Goal: Task Accomplishment & Management: Manage account settings

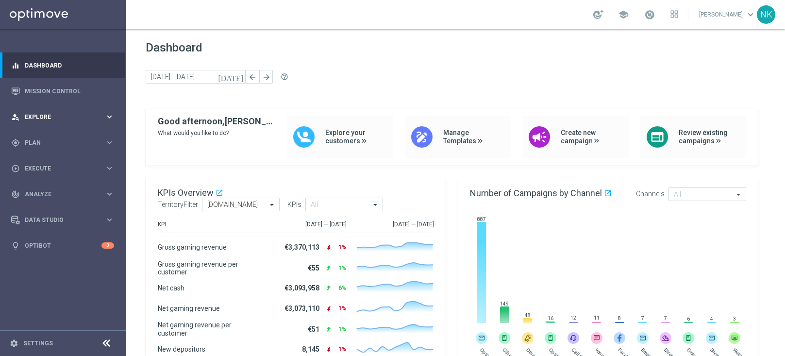
click at [67, 118] on span "Explore" at bounding box center [65, 117] width 80 height 6
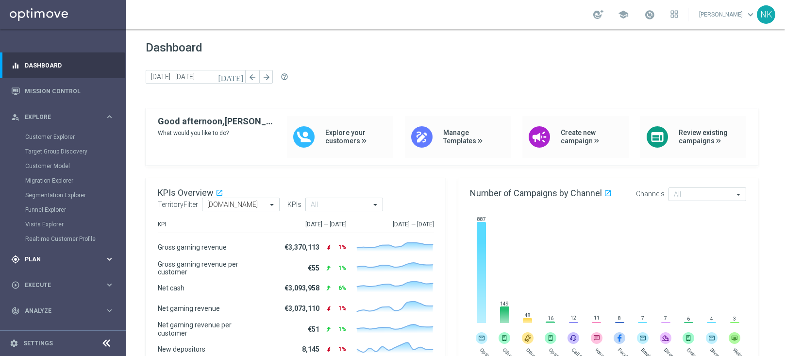
click at [67, 258] on span "Plan" at bounding box center [65, 259] width 80 height 6
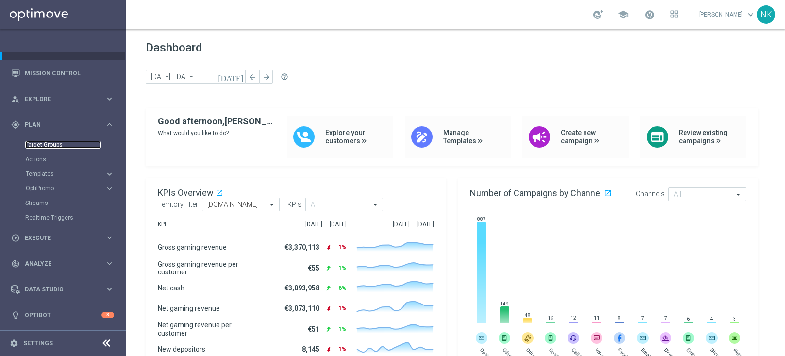
click at [45, 146] on link "Target Groups" at bounding box center [63, 145] width 76 height 8
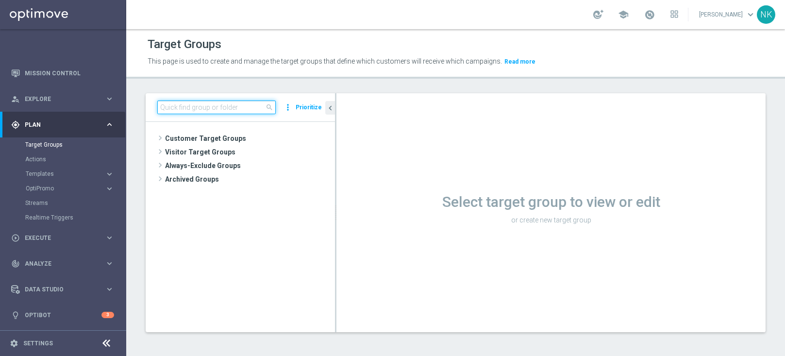
click at [206, 105] on input at bounding box center [216, 107] width 118 height 14
paste input "BR_CAS_VIP_HVC_PlayerIdentification"
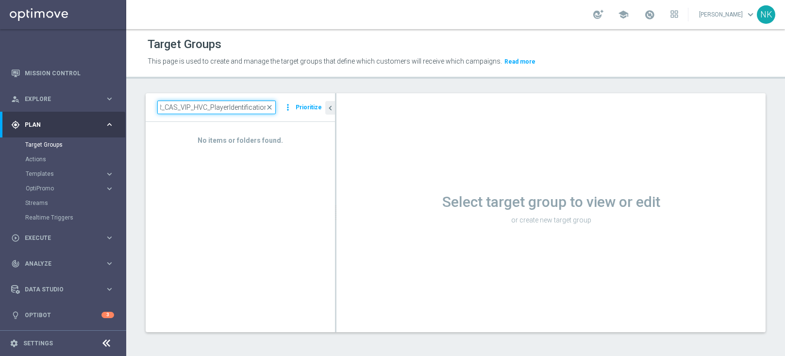
click at [213, 109] on input "BR_CAS_VIP_HVC_PlayerIdentification" at bounding box center [216, 107] width 118 height 14
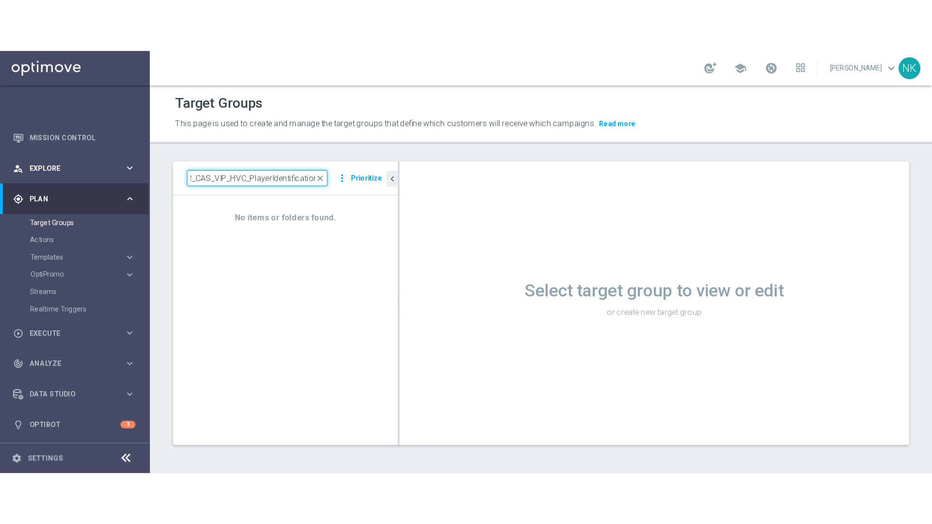
scroll to position [0, 0]
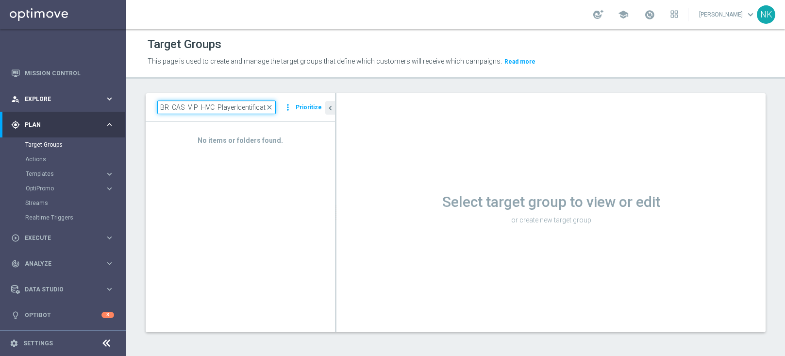
drag, startPoint x: 211, startPoint y: 109, endPoint x: 120, endPoint y: 104, distance: 90.5
click at [120, 104] on main "equalizer Dashboard Mission Control" at bounding box center [392, 178] width 785 height 356
click at [161, 107] on input "BR_CAS_VIP_HVC_PlayerIdentification" at bounding box center [216, 107] width 118 height 14
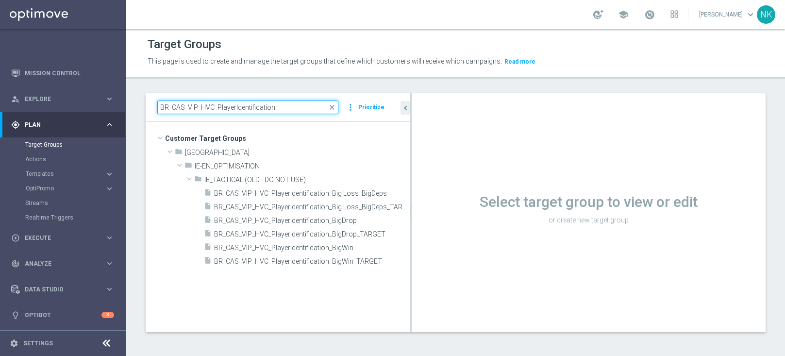
drag, startPoint x: 335, startPoint y: 164, endPoint x: 429, endPoint y: 163, distance: 93.7
click at [429, 163] on as-split "BR_CAS_VIP_HVC_PlayerIdentification close more_vert Prioritize Customer Target …" at bounding box center [456, 212] width 620 height 239
drag, startPoint x: 411, startPoint y: 174, endPoint x: 465, endPoint y: 171, distance: 54.0
click at [465, 171] on as-split "BR_CAS_VIP_HVC_PlayerIdentification close more_vert Prioritize Customer Target …" at bounding box center [456, 212] width 620 height 239
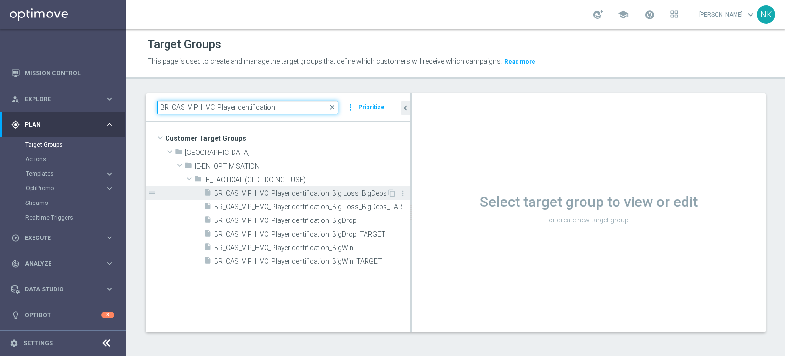
type input "BR_CAS_VIP_HVC_PlayerIdentification"
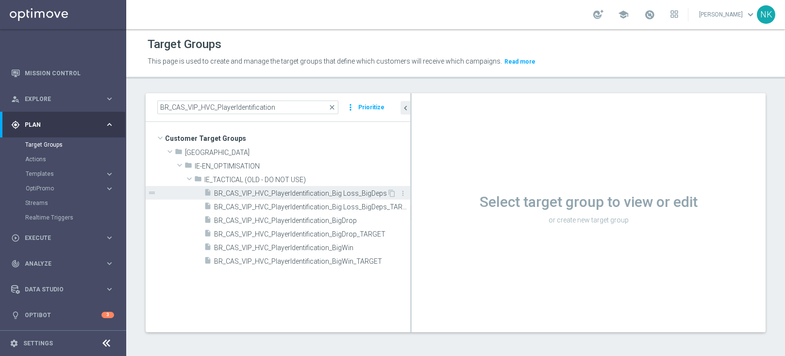
click at [301, 191] on span "BR_CAS_VIP_HVC_PlayerIdentification_Big Loss_BigDeps" at bounding box center [300, 193] width 173 height 8
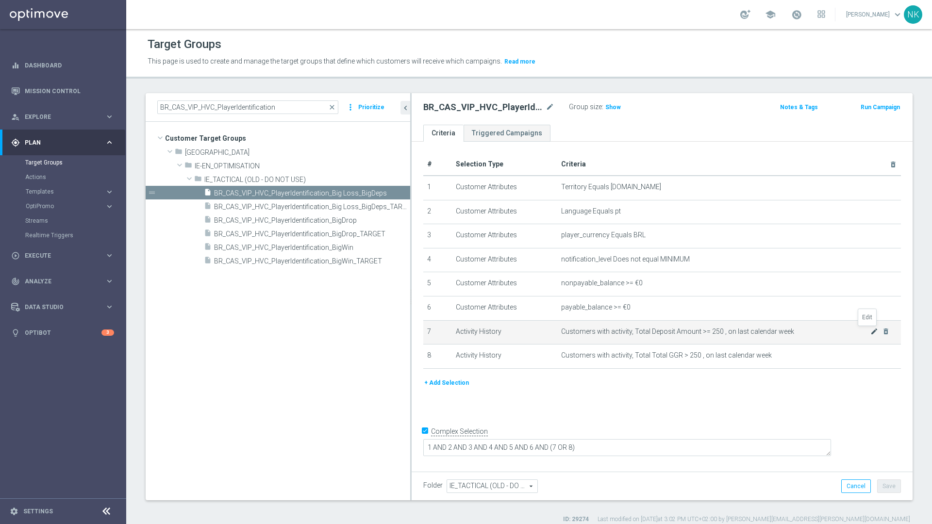
click at [785, 332] on icon "mode_edit" at bounding box center [874, 332] width 8 height 8
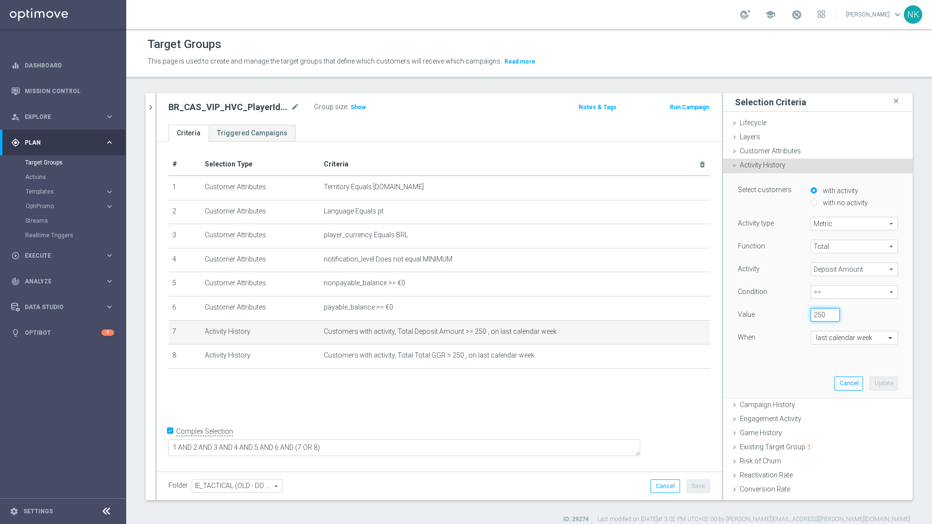
drag, startPoint x: 814, startPoint y: 316, endPoint x: 787, endPoint y: 316, distance: 26.7
click at [785, 316] on div "Value 250" at bounding box center [818, 316] width 175 height 16
type input "100"
click at [785, 355] on button "Update" at bounding box center [884, 384] width 29 height 14
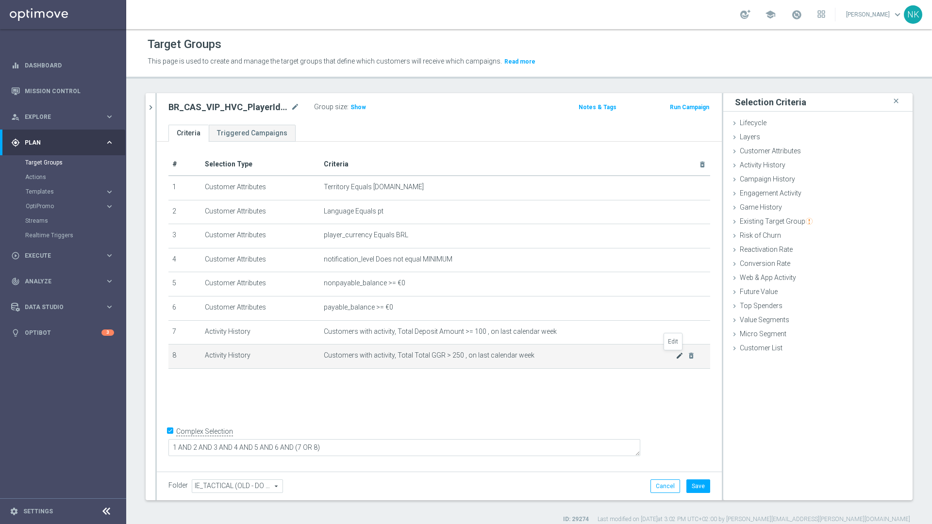
click at [676, 355] on icon "mode_edit" at bounding box center [680, 356] width 8 height 8
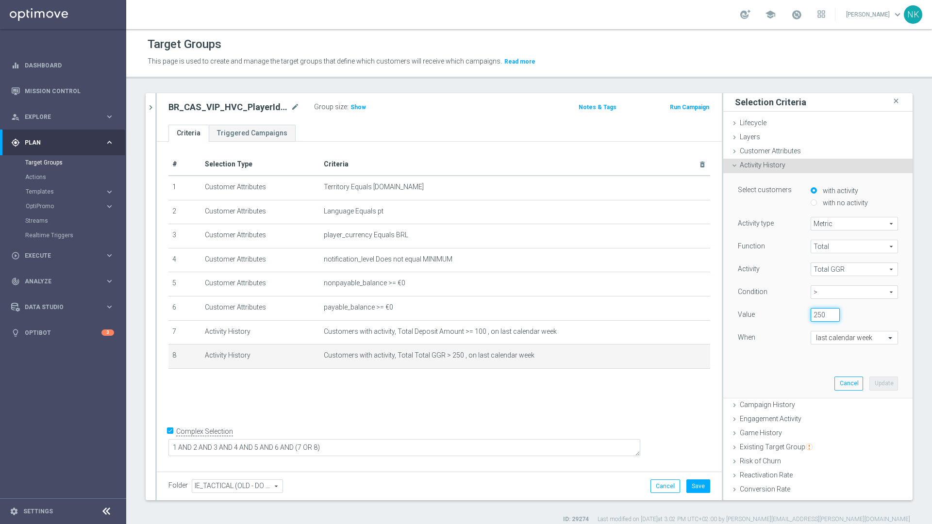
click at [785, 315] on input "250" at bounding box center [825, 315] width 29 height 14
type input "100"
click at [785, 355] on button "Update" at bounding box center [884, 384] width 29 height 14
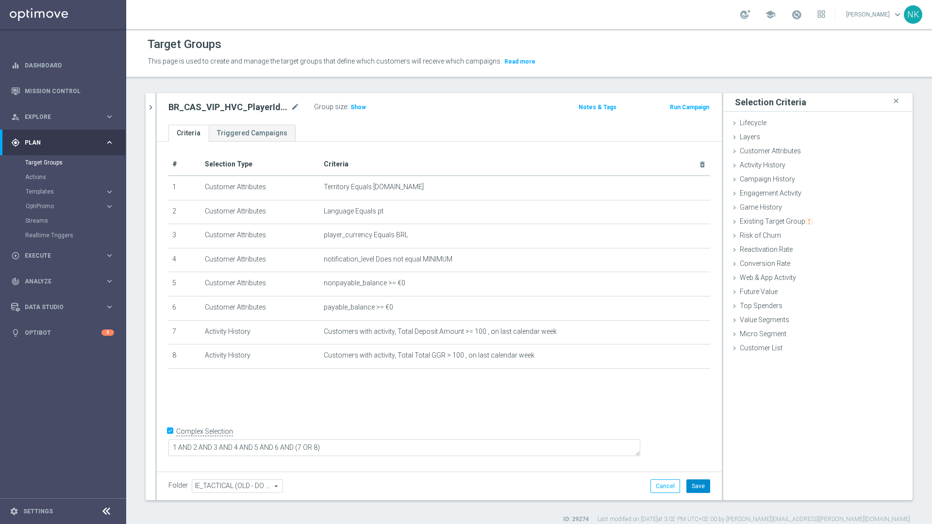
click at [692, 355] on button "Save" at bounding box center [698, 487] width 24 height 14
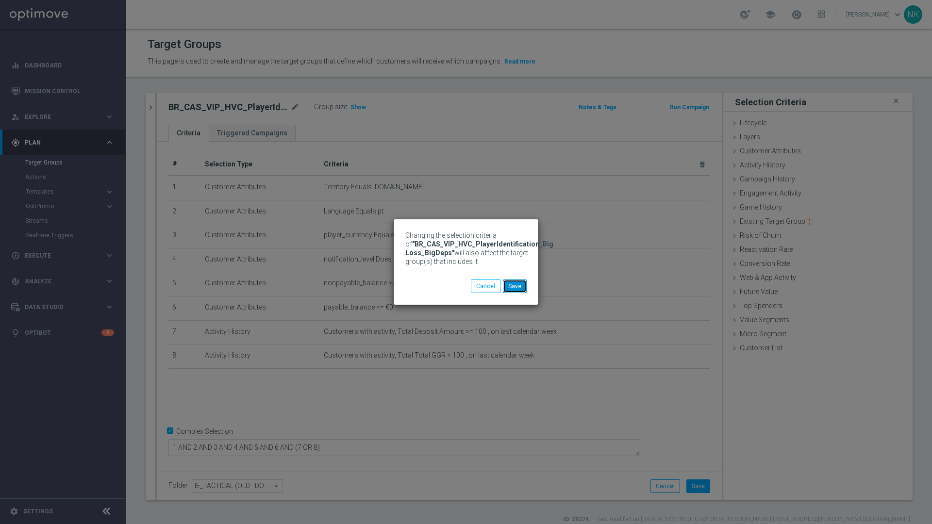
click at [520, 285] on button "Save" at bounding box center [515, 287] width 24 height 14
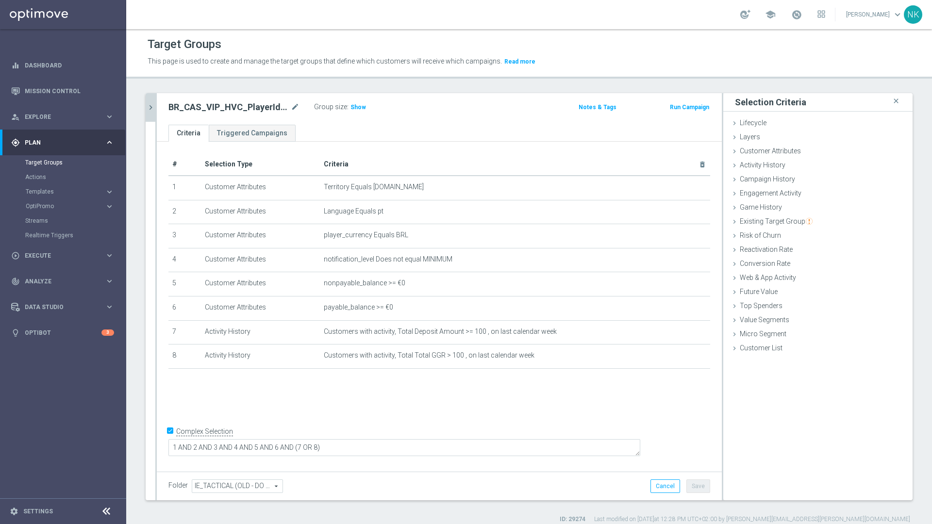
click at [151, 105] on icon "chevron_right" at bounding box center [150, 107] width 9 height 9
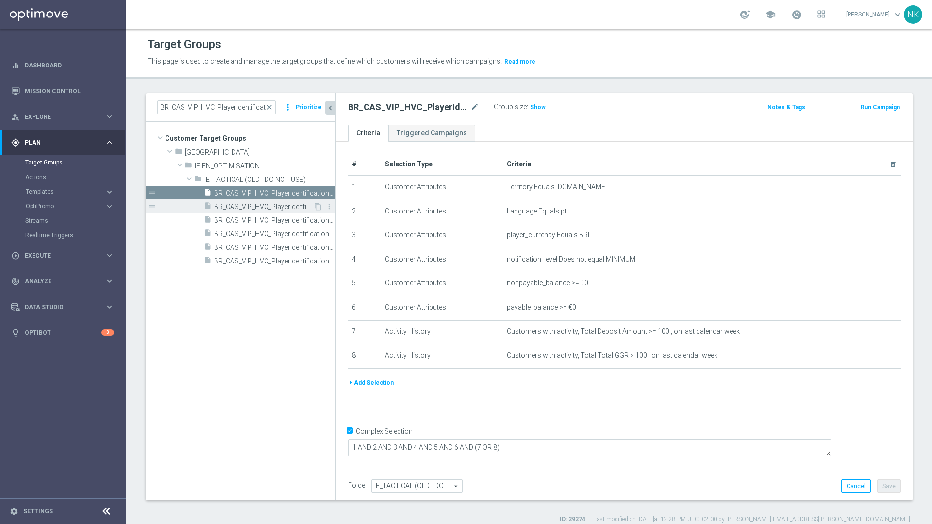
click at [260, 205] on span "BR_CAS_VIP_HVC_PlayerIdentification_Big Loss_BigDeps_TARGET" at bounding box center [263, 207] width 99 height 8
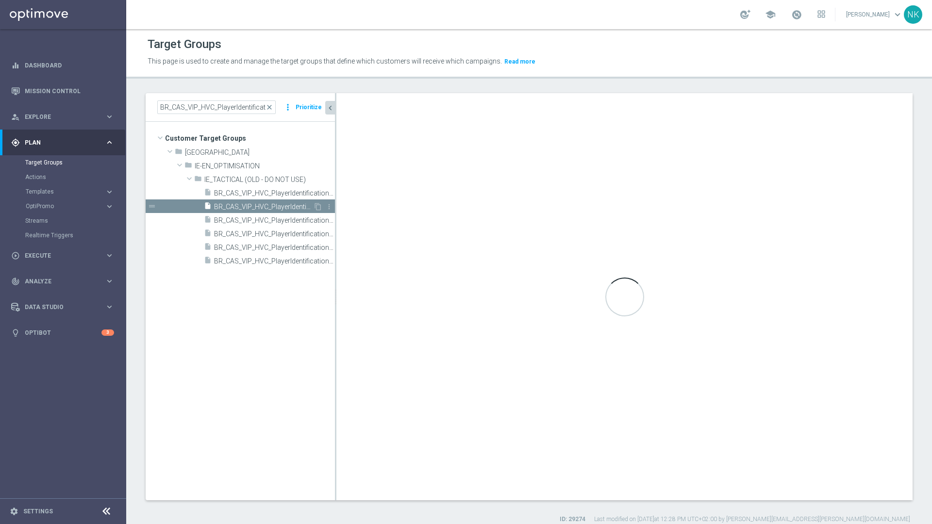
type textarea "1 AND 2 AND 3 AND 4 AND 5 AND 6 AND (7 OR 8) AND 9 AND 10 AND 11"
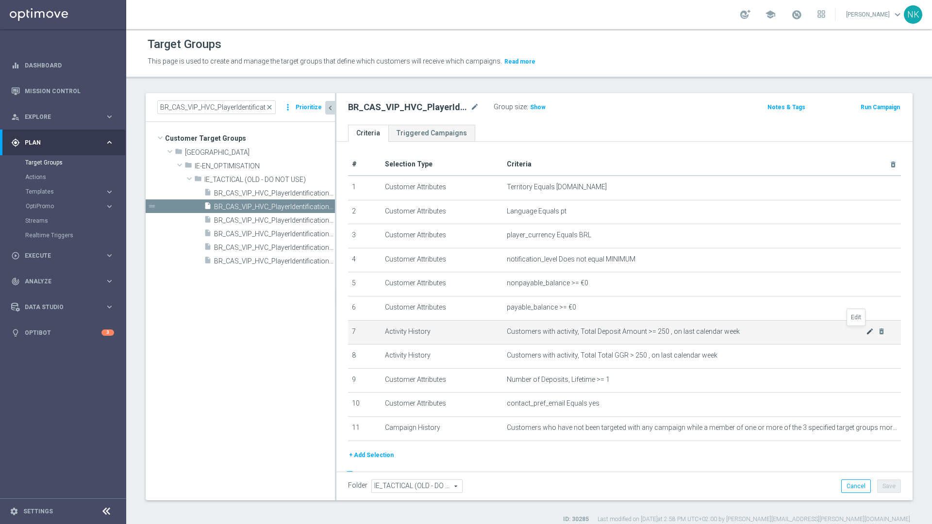
click at [785, 330] on icon "mode_edit" at bounding box center [870, 332] width 8 height 8
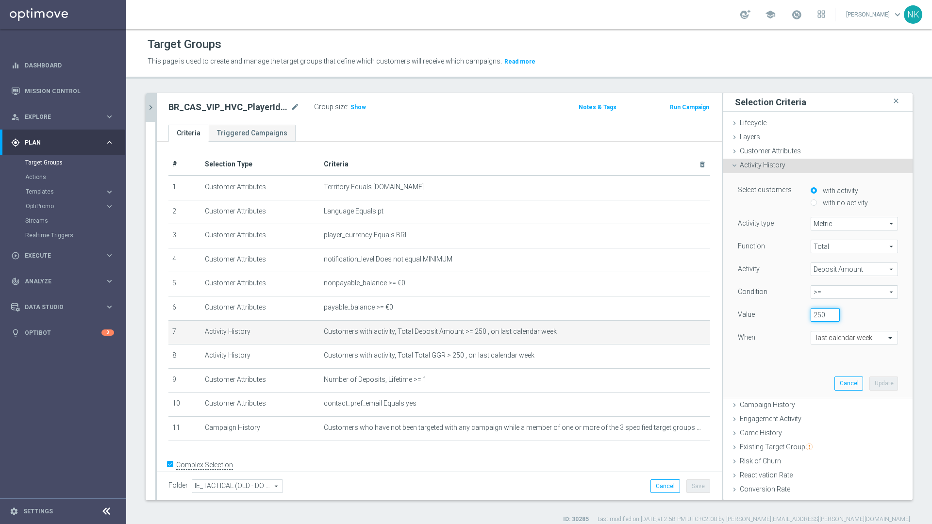
click at [785, 318] on input "250" at bounding box center [825, 315] width 29 height 14
type input "100"
click at [785, 355] on button "Update" at bounding box center [884, 384] width 29 height 14
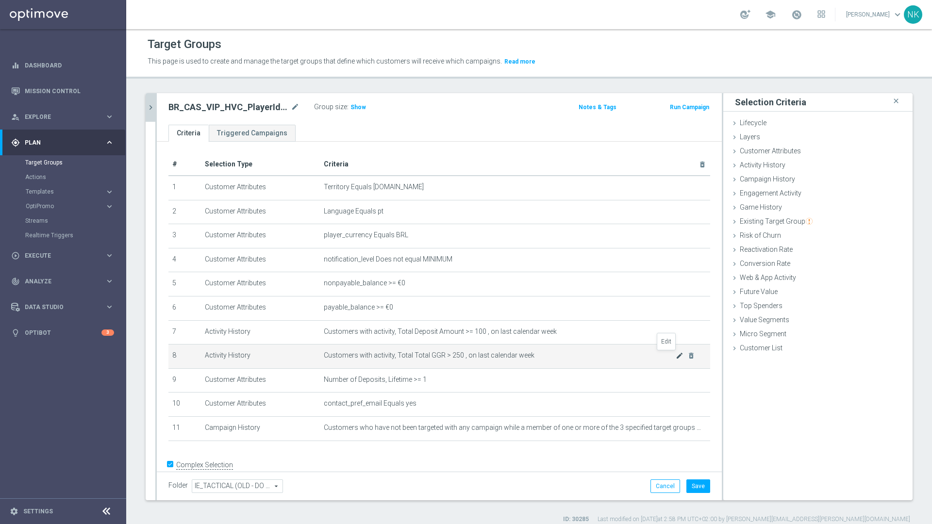
click at [676, 355] on icon "mode_edit" at bounding box center [680, 356] width 8 height 8
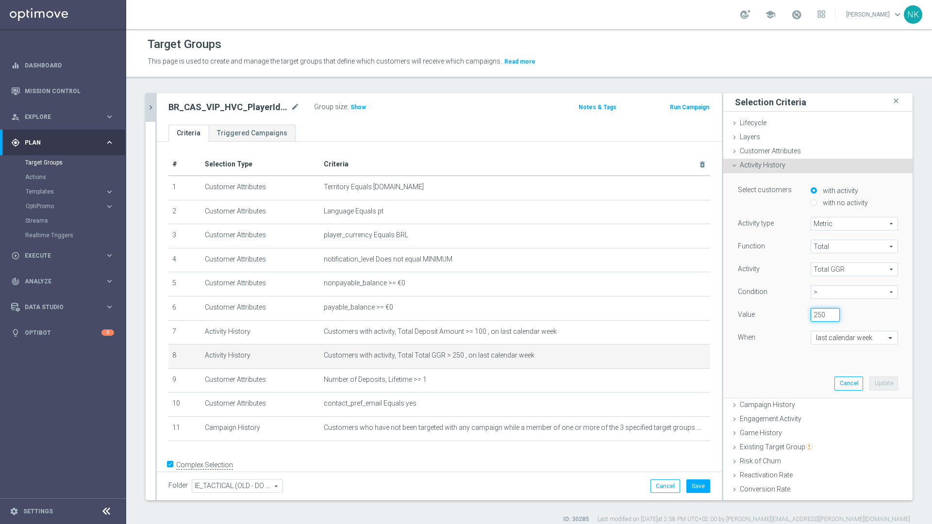
click at [785, 313] on input "250" at bounding box center [825, 315] width 29 height 14
type input "100"
click at [785, 355] on button "Update" at bounding box center [884, 384] width 29 height 14
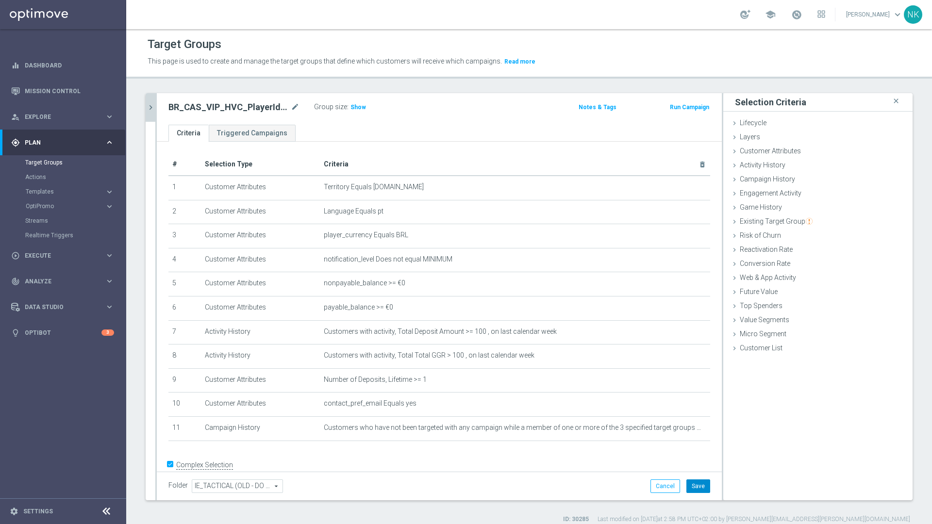
click at [692, 355] on button "Save" at bounding box center [698, 487] width 24 height 14
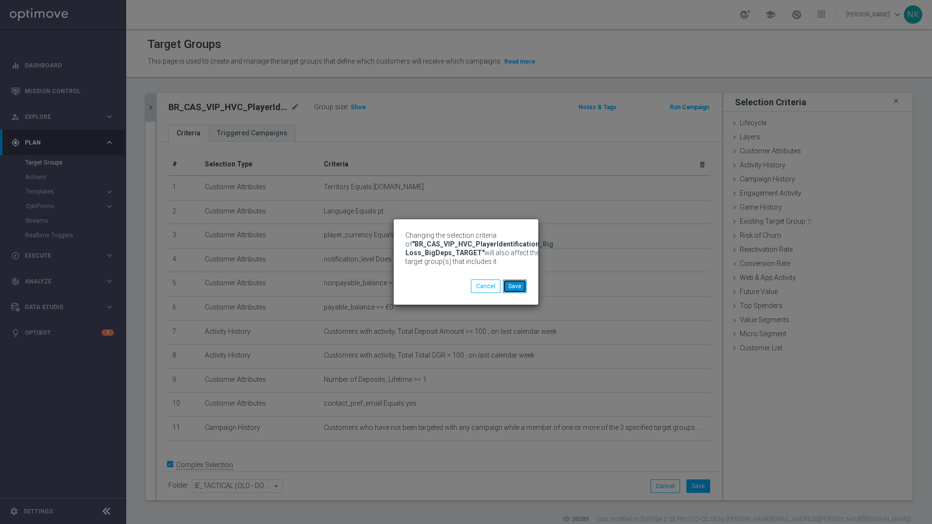
click at [519, 288] on button "Save" at bounding box center [515, 287] width 24 height 14
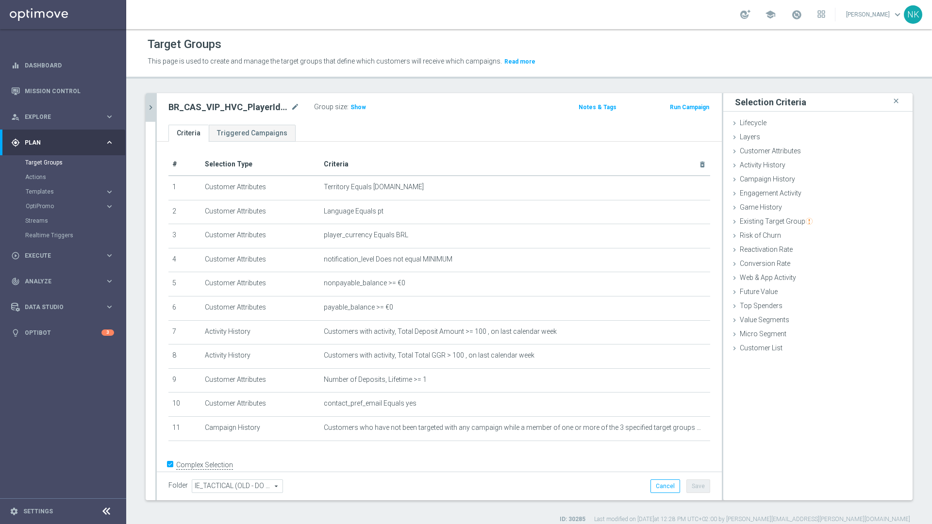
click at [148, 106] on icon "chevron_right" at bounding box center [150, 107] width 9 height 9
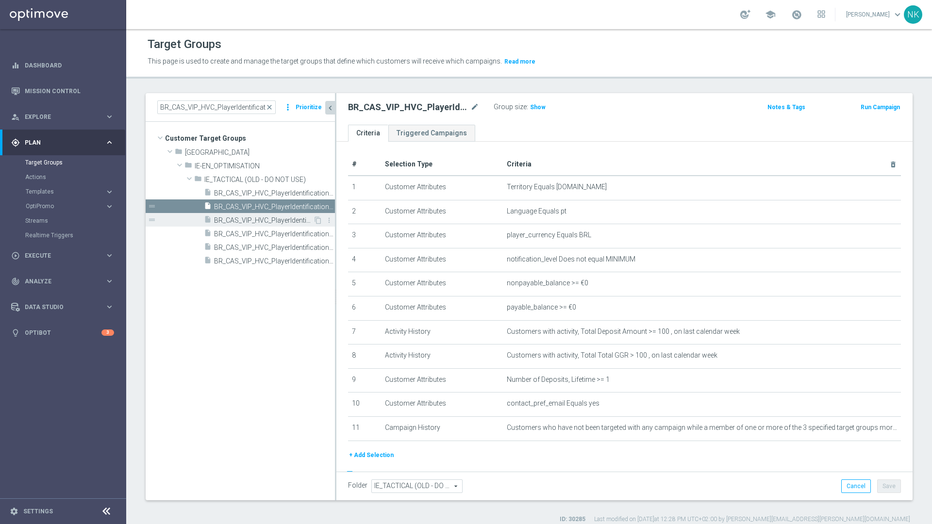
click at [268, 218] on span "BR_CAS_VIP_HVC_PlayerIdentification_BigDrop" at bounding box center [263, 221] width 99 height 8
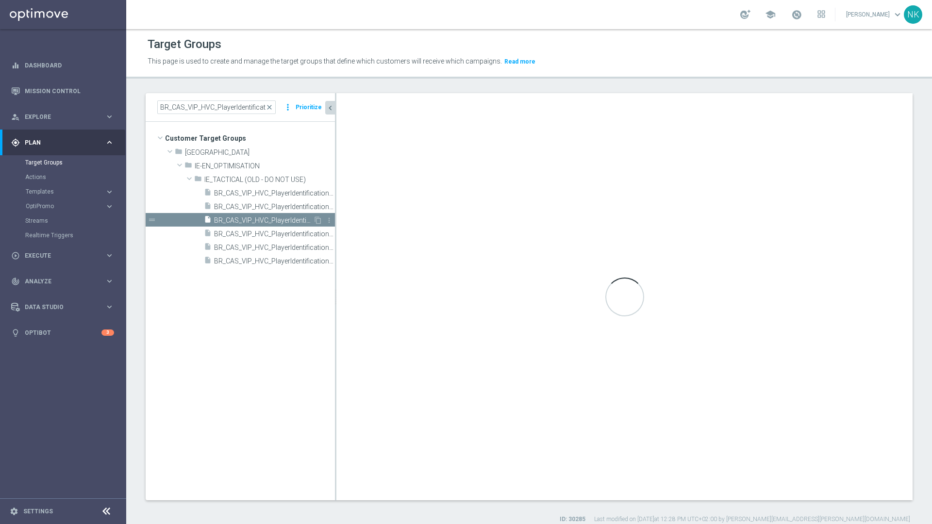
checkbox input "false"
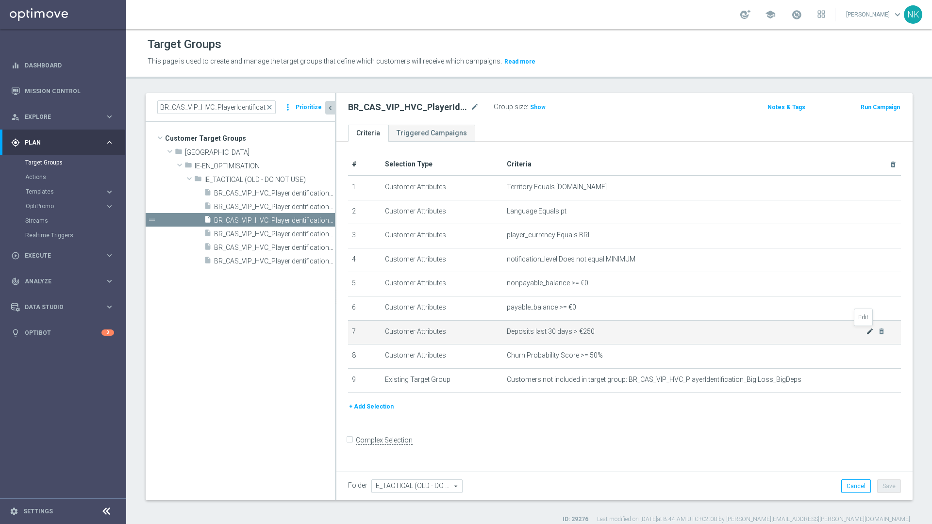
click at [785, 329] on icon "mode_edit" at bounding box center [870, 332] width 8 height 8
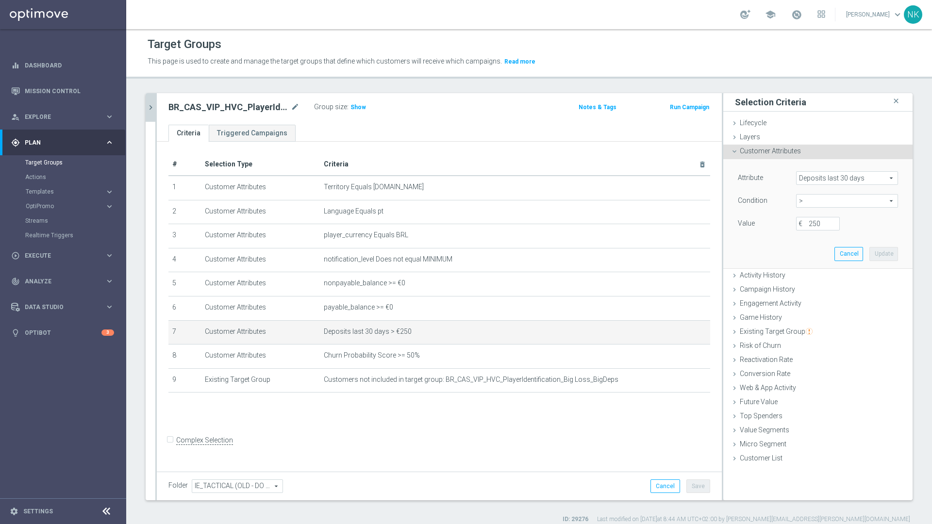
click at [785, 217] on div "Attribute Deposits last 30 days Deposits last 30 days arrow_drop_down search Co…" at bounding box center [818, 201] width 160 height 61
click at [785, 219] on input "250" at bounding box center [818, 224] width 44 height 14
type input "100"
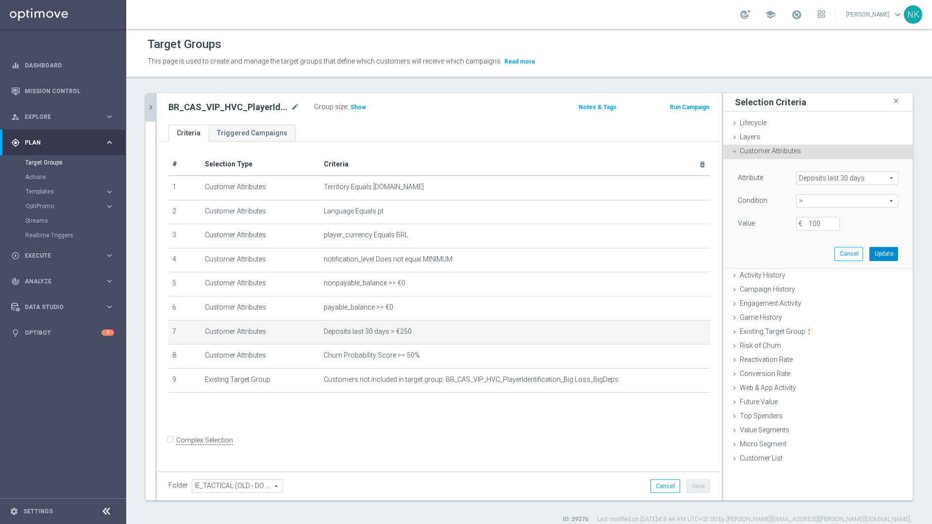
click at [785, 252] on button "Update" at bounding box center [884, 254] width 29 height 14
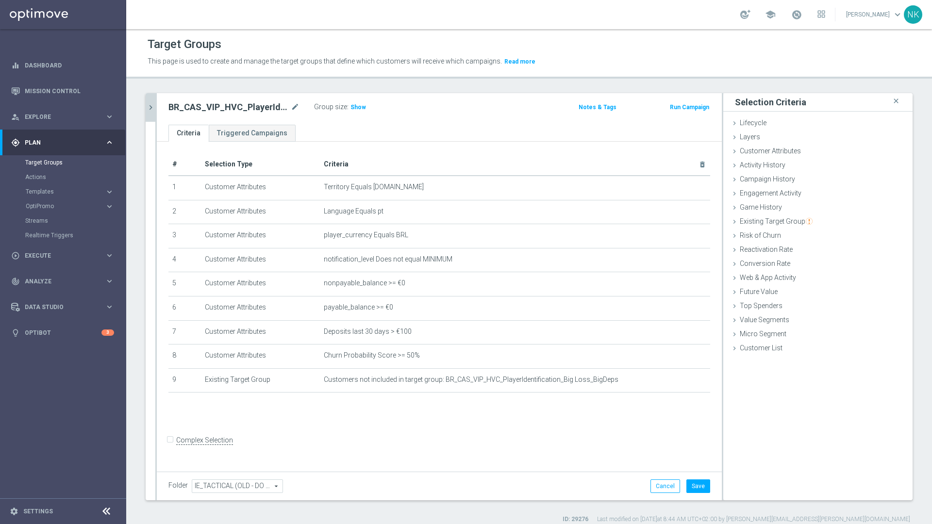
click at [346, 113] on div "Group size : Show" at bounding box center [362, 107] width 97 height 14
click at [354, 111] on h3 "Show" at bounding box center [358, 107] width 17 height 11
click at [695, 355] on button "Save" at bounding box center [698, 487] width 24 height 14
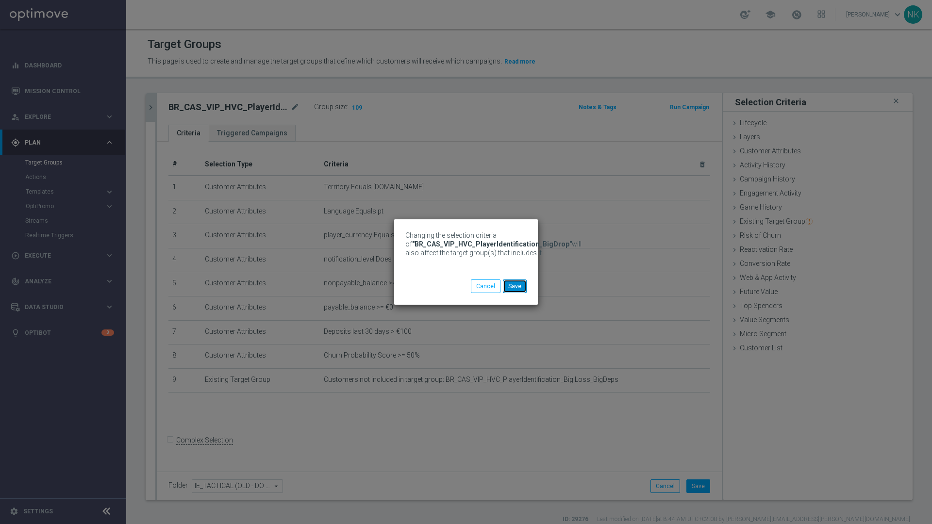
click at [519, 286] on button "Save" at bounding box center [515, 287] width 24 height 14
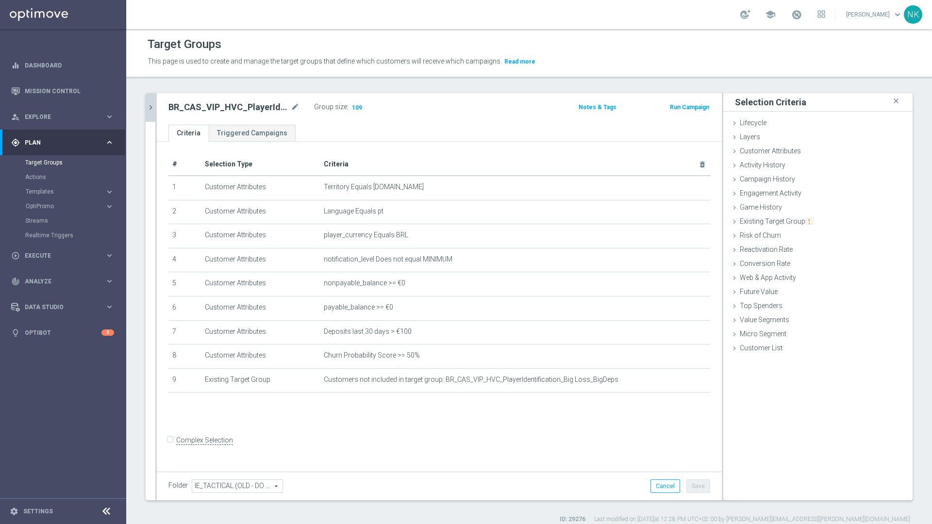
click at [153, 103] on icon "chevron_right" at bounding box center [150, 107] width 9 height 9
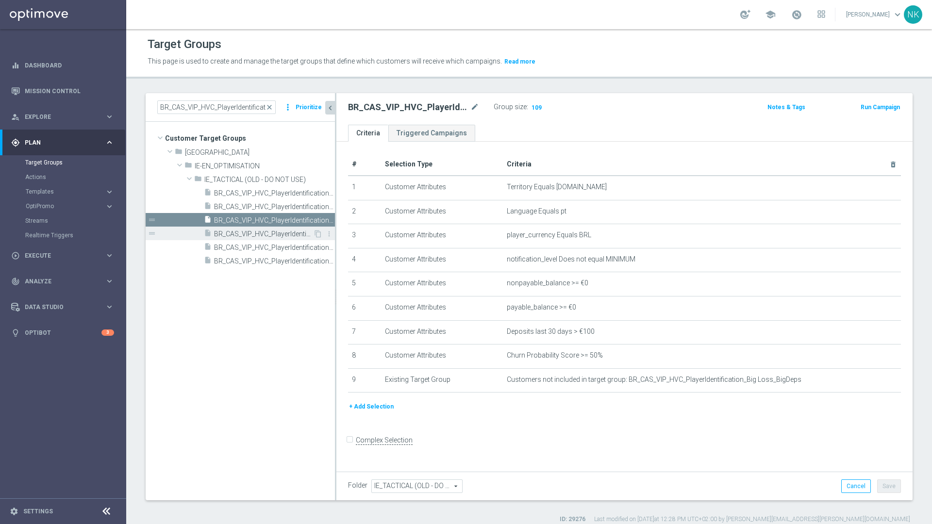
click at [279, 230] on span "BR_CAS_VIP_HVC_PlayerIdentification_BigDrop_TARGET" at bounding box center [263, 234] width 99 height 8
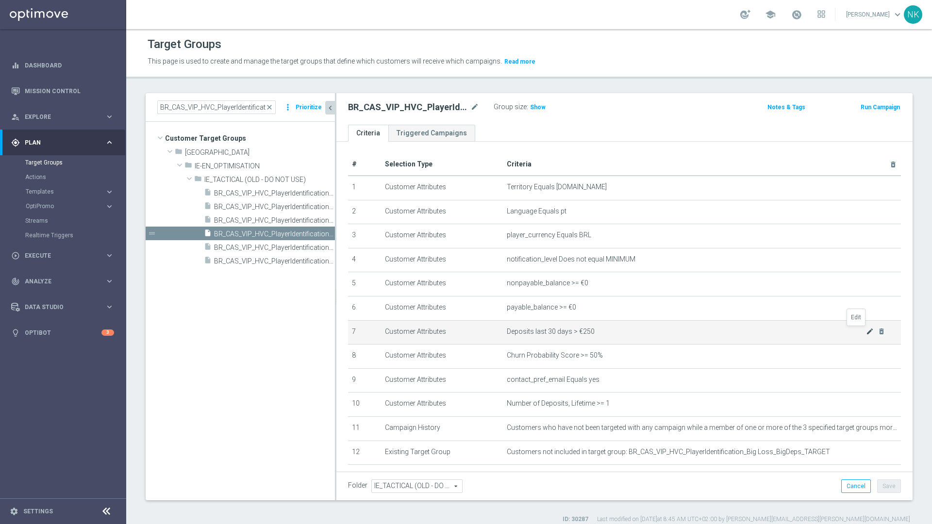
click at [785, 332] on icon "mode_edit" at bounding box center [870, 332] width 8 height 8
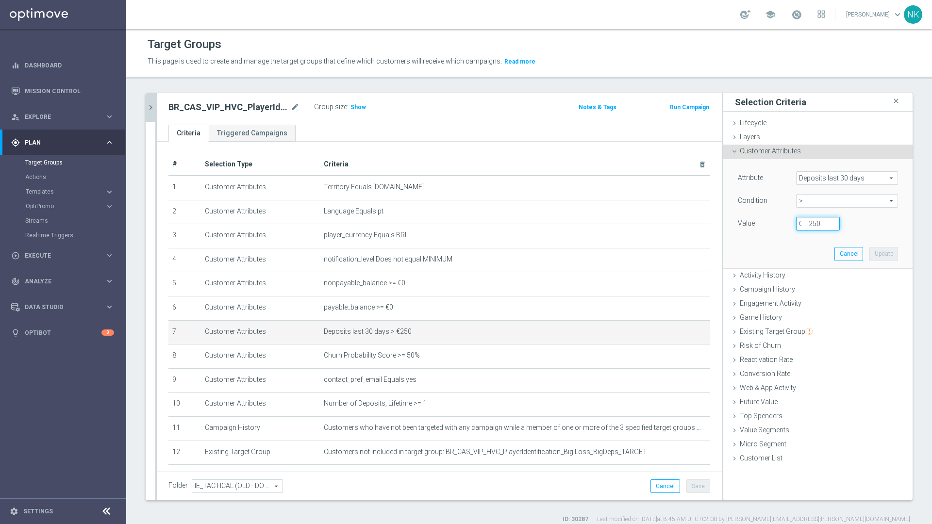
click at [785, 225] on input "250" at bounding box center [818, 224] width 44 height 14
click at [785, 224] on input "250" at bounding box center [818, 224] width 44 height 14
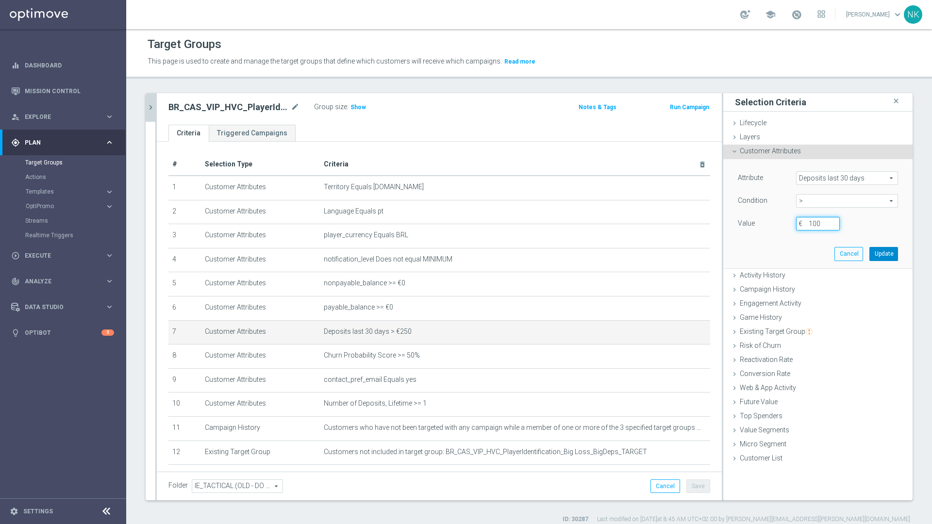
type input "100"
click at [785, 255] on button "Update" at bounding box center [884, 254] width 29 height 14
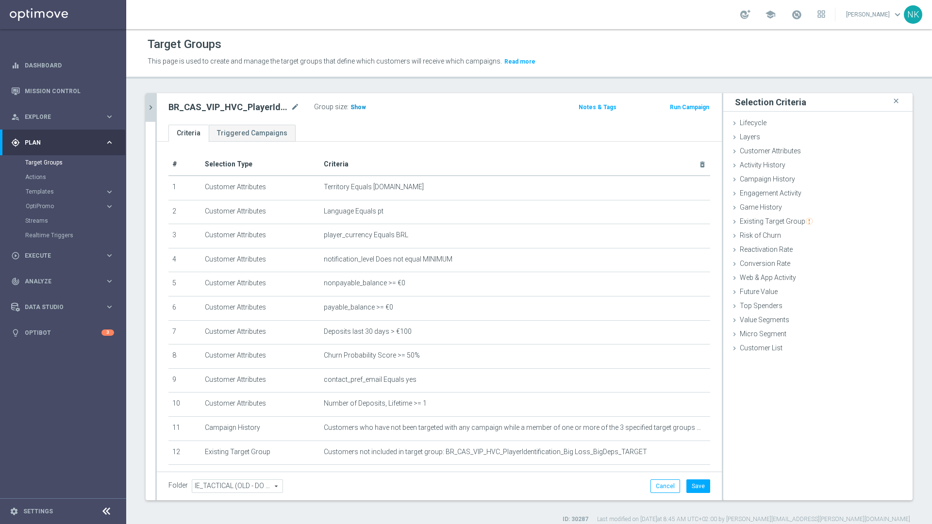
click at [357, 104] on span "Show" at bounding box center [359, 107] width 16 height 7
click at [695, 355] on button "Save" at bounding box center [698, 487] width 24 height 14
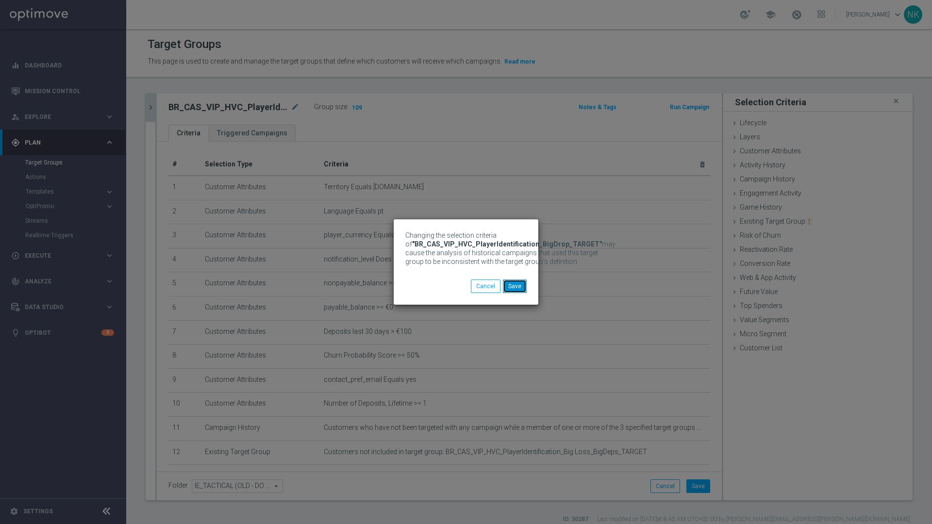
click at [515, 281] on button "Save" at bounding box center [515, 287] width 24 height 14
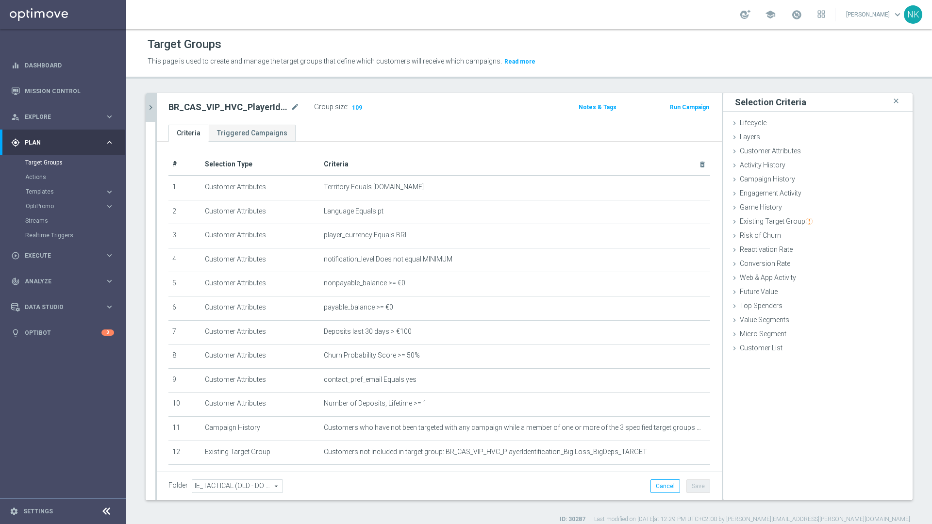
click at [152, 109] on icon "chevron_right" at bounding box center [150, 107] width 9 height 9
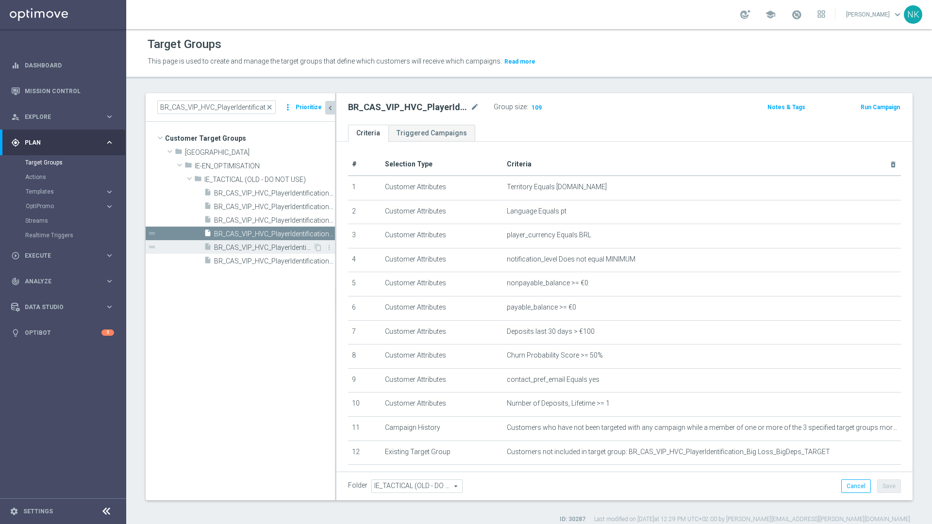
click at [277, 251] on span "BR_CAS_VIP_HVC_PlayerIdentification_BigWin" at bounding box center [263, 248] width 99 height 8
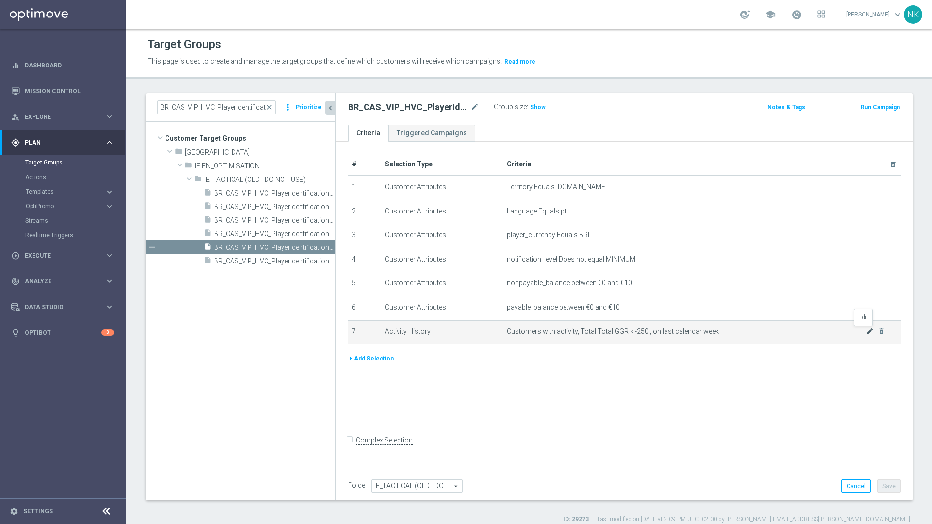
click at [785, 334] on icon "mode_edit" at bounding box center [870, 332] width 8 height 8
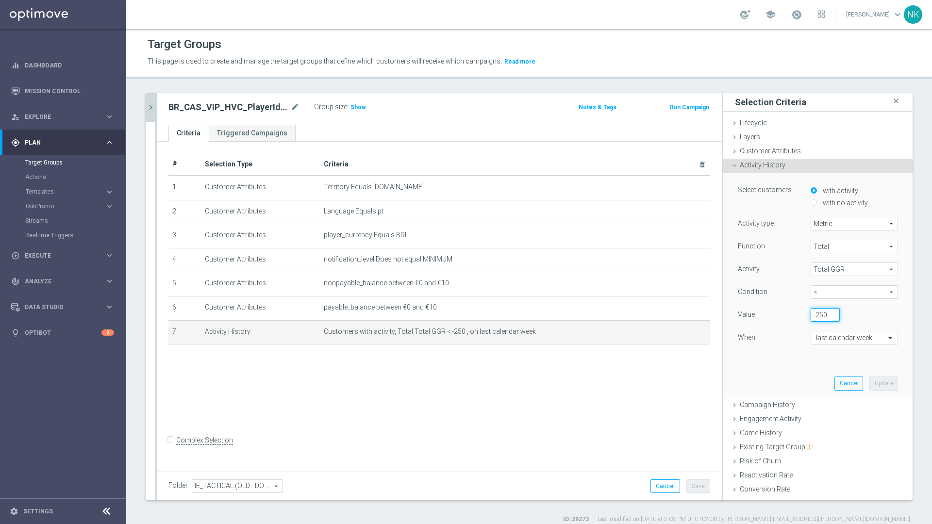
click at [785, 317] on input "-250" at bounding box center [825, 315] width 29 height 14
type input "-100"
click at [785, 355] on button "Update" at bounding box center [884, 384] width 29 height 14
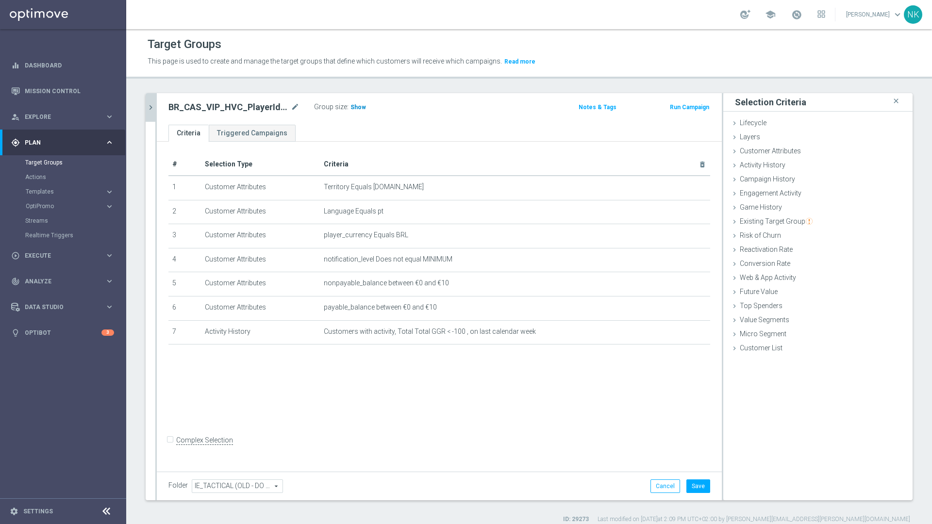
click at [364, 111] on h3 "Show" at bounding box center [358, 107] width 17 height 11
click at [703, 355] on div "Folder IE_TACTICAL (OLD - DO NOT USE) IE_TACTICAL (OLD - DO NOT USE) arrow_drop…" at bounding box center [439, 486] width 565 height 29
click at [700, 355] on button "Save" at bounding box center [698, 487] width 24 height 14
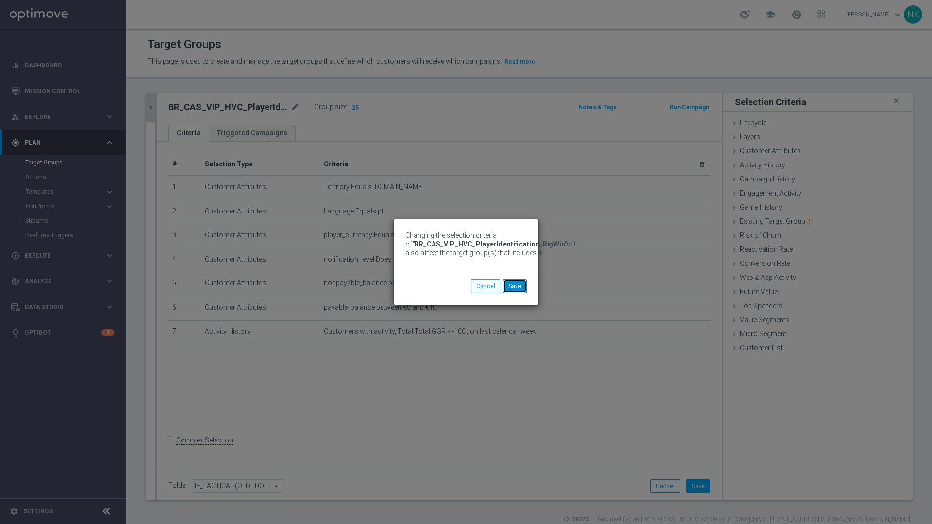
click at [522, 286] on button "Save" at bounding box center [515, 287] width 24 height 14
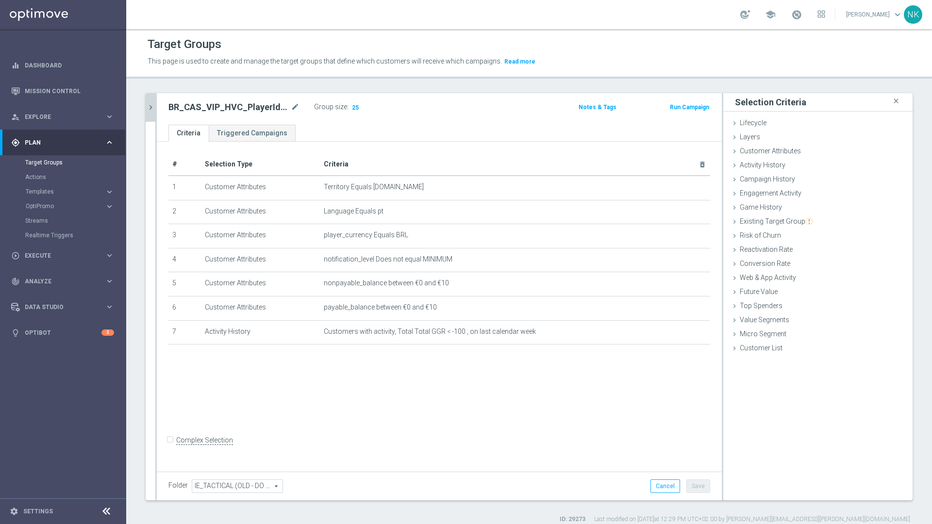
click at [151, 106] on icon "chevron_right" at bounding box center [150, 107] width 9 height 9
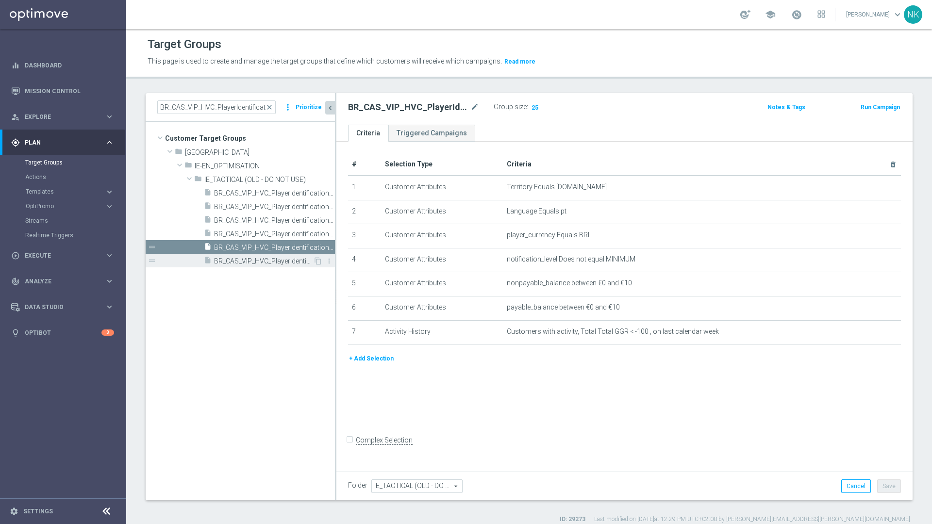
click at [296, 259] on span "BR_CAS_VIP_HVC_PlayerIdentification_BigWin_TARGET" at bounding box center [263, 261] width 99 height 8
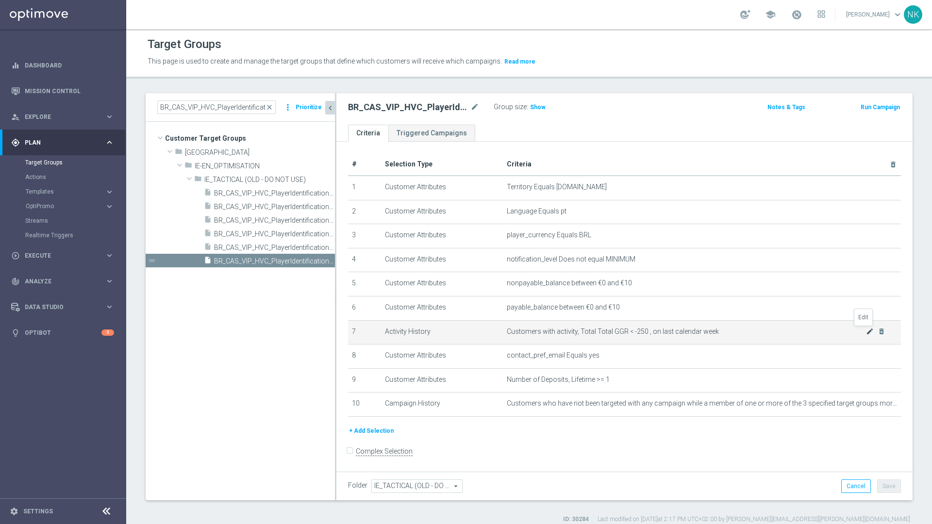
click at [785, 332] on icon "mode_edit" at bounding box center [870, 332] width 8 height 8
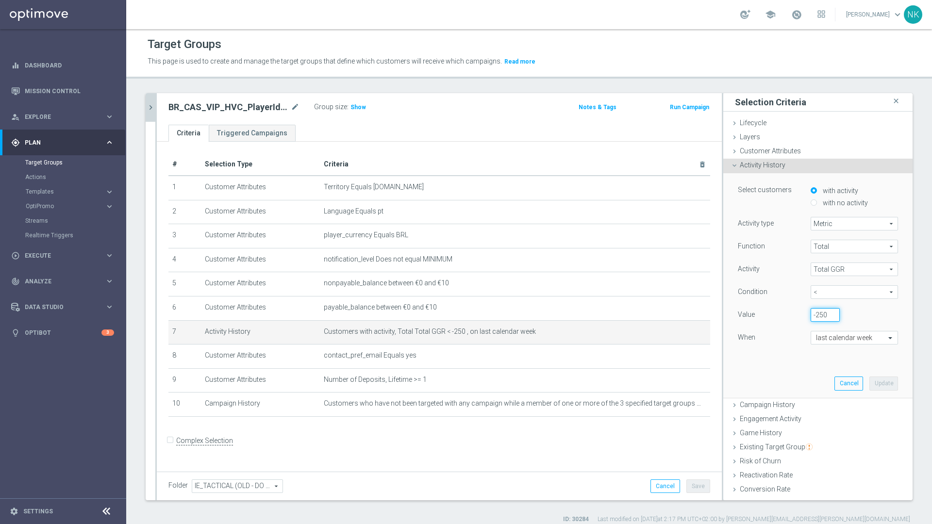
click at [785, 318] on input "-250" at bounding box center [825, 315] width 29 height 14
type input "-2"
type input "-100"
click at [785, 355] on button "Update" at bounding box center [884, 384] width 29 height 14
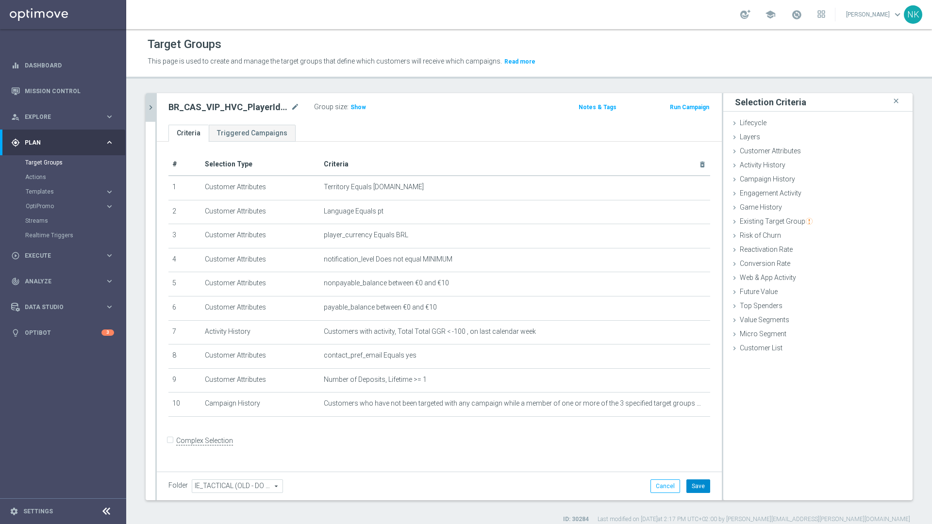
click at [694, 355] on button "Save" at bounding box center [698, 487] width 24 height 14
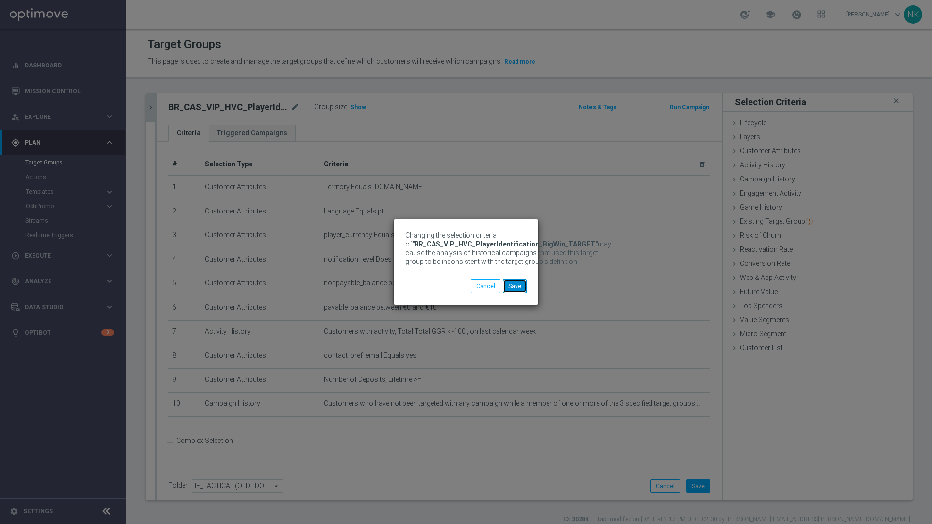
click at [513, 285] on button "Save" at bounding box center [515, 287] width 24 height 14
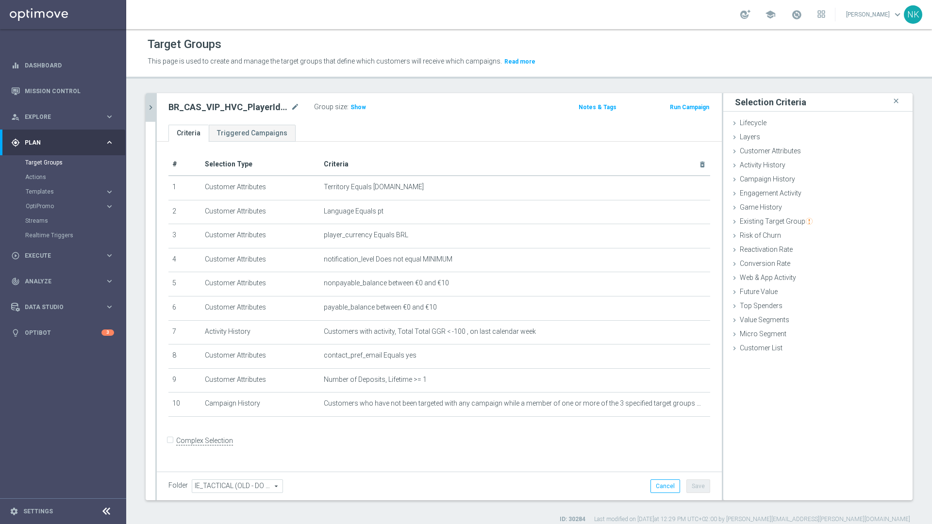
click at [149, 105] on icon "chevron_right" at bounding box center [150, 107] width 9 height 9
